Goal: Task Accomplishment & Management: Complete application form

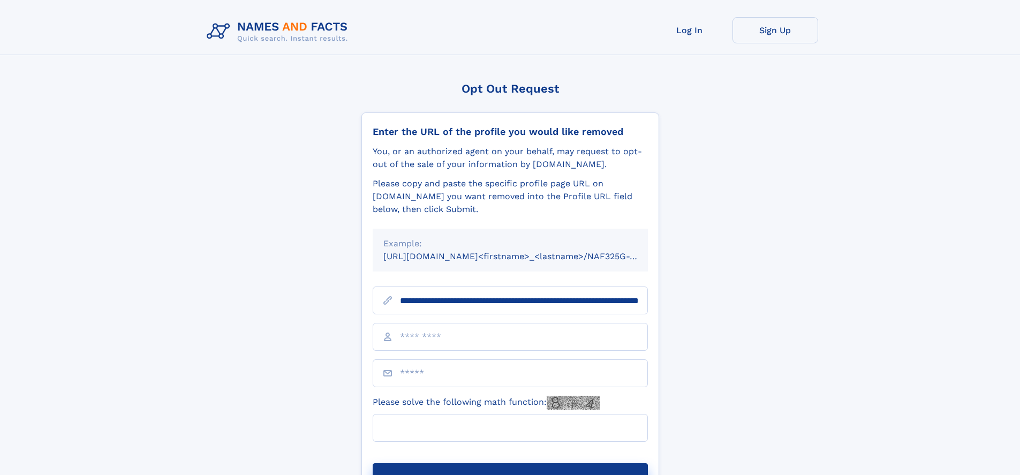
scroll to position [0, 111]
type input "**********"
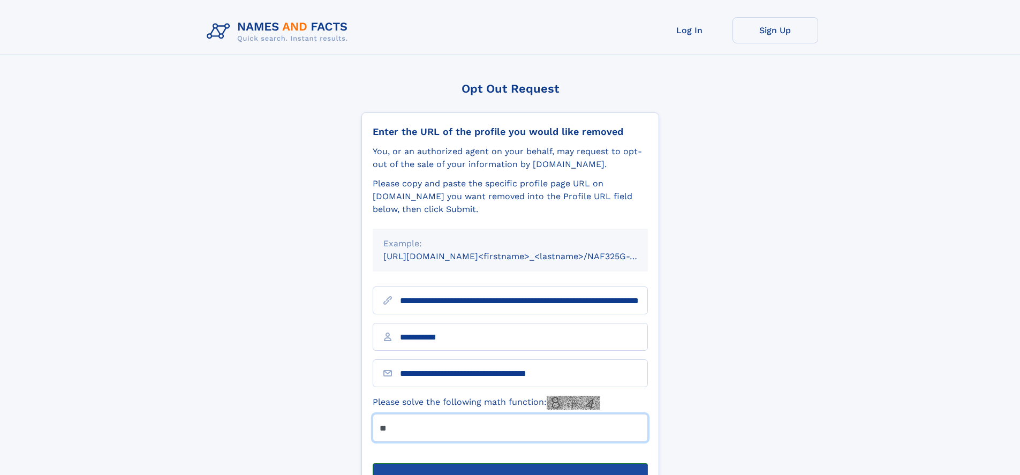
type input "**"
click at [510, 463] on button "Submit Opt Out Request" at bounding box center [510, 480] width 275 height 34
